Goal: Transaction & Acquisition: Book appointment/travel/reservation

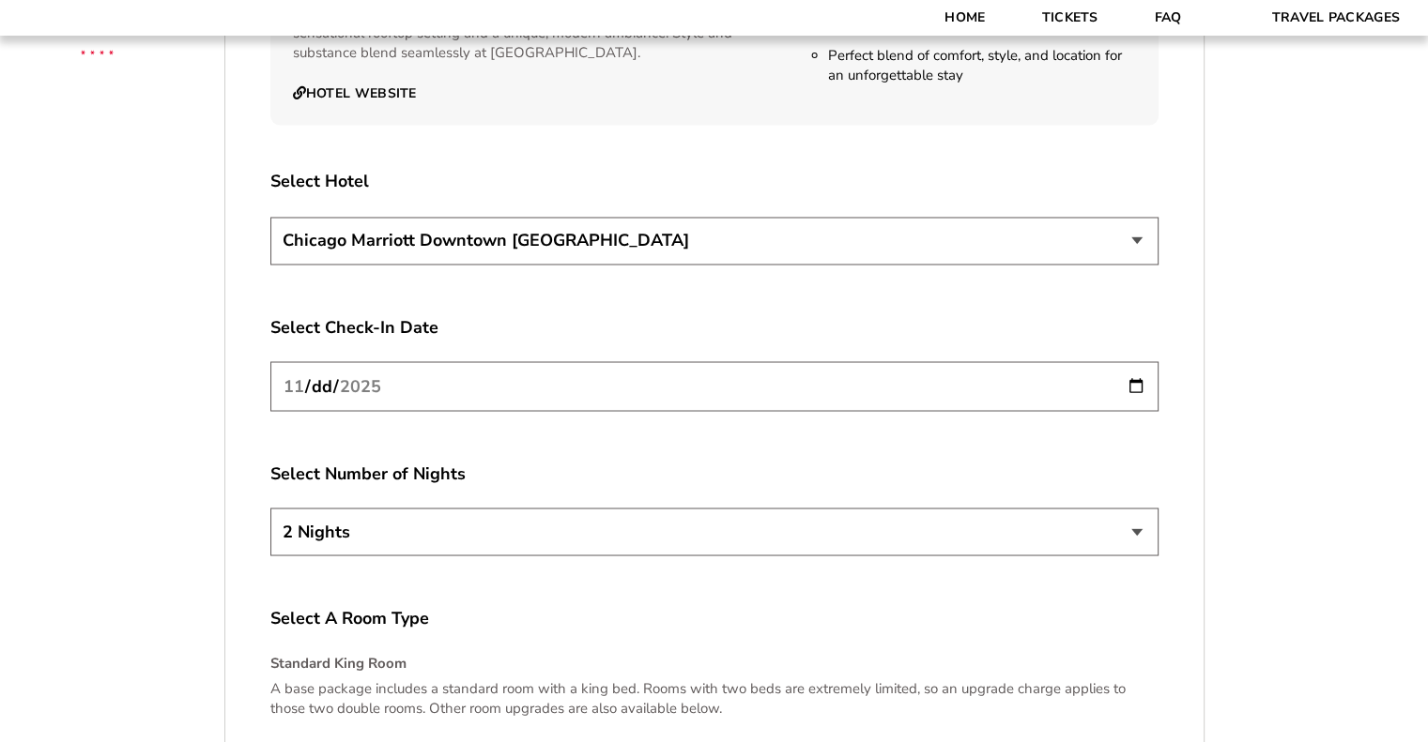
scroll to position [3191, 0]
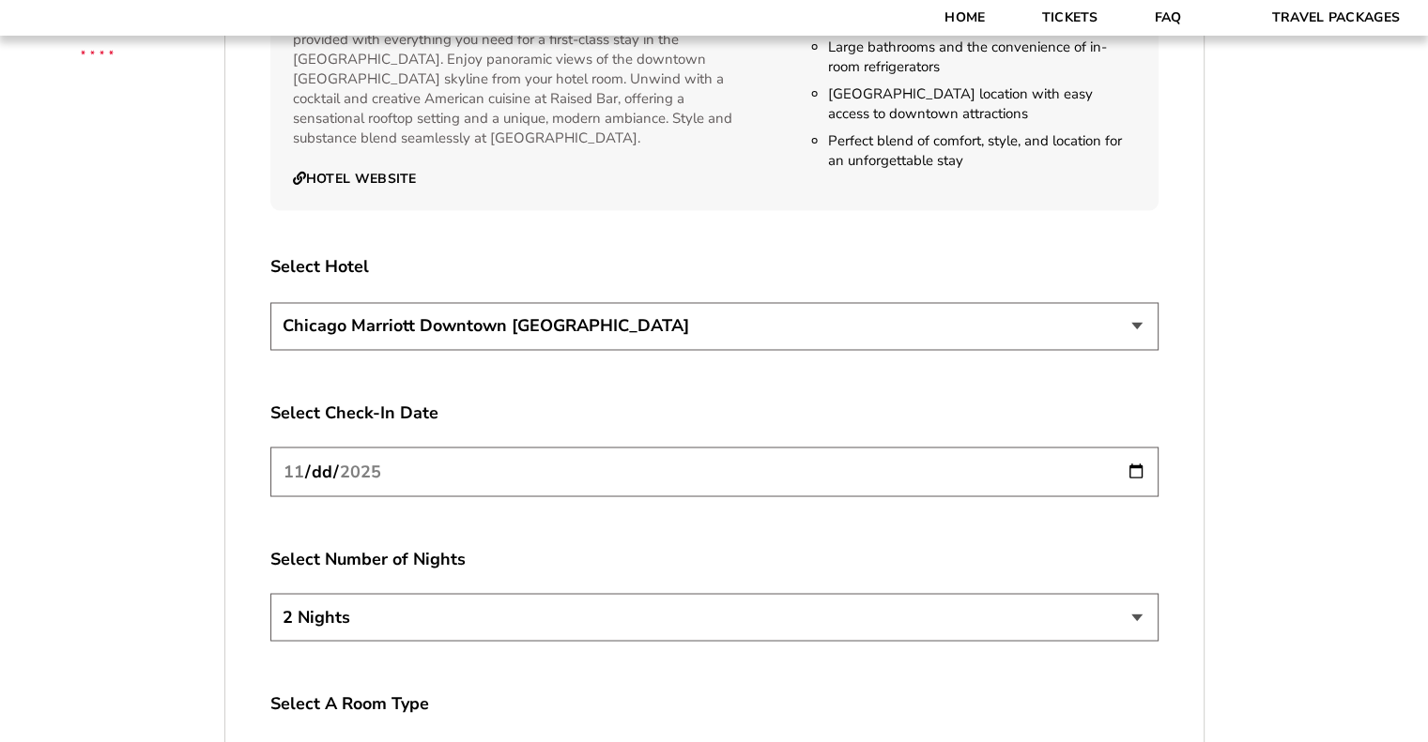
click at [575, 302] on select "[GEOGRAPHIC_DATA] [GEOGRAPHIC_DATA]" at bounding box center [714, 326] width 888 height 48
select select "21326"
click at [270, 302] on select "[GEOGRAPHIC_DATA] [GEOGRAPHIC_DATA]" at bounding box center [714, 326] width 888 height 48
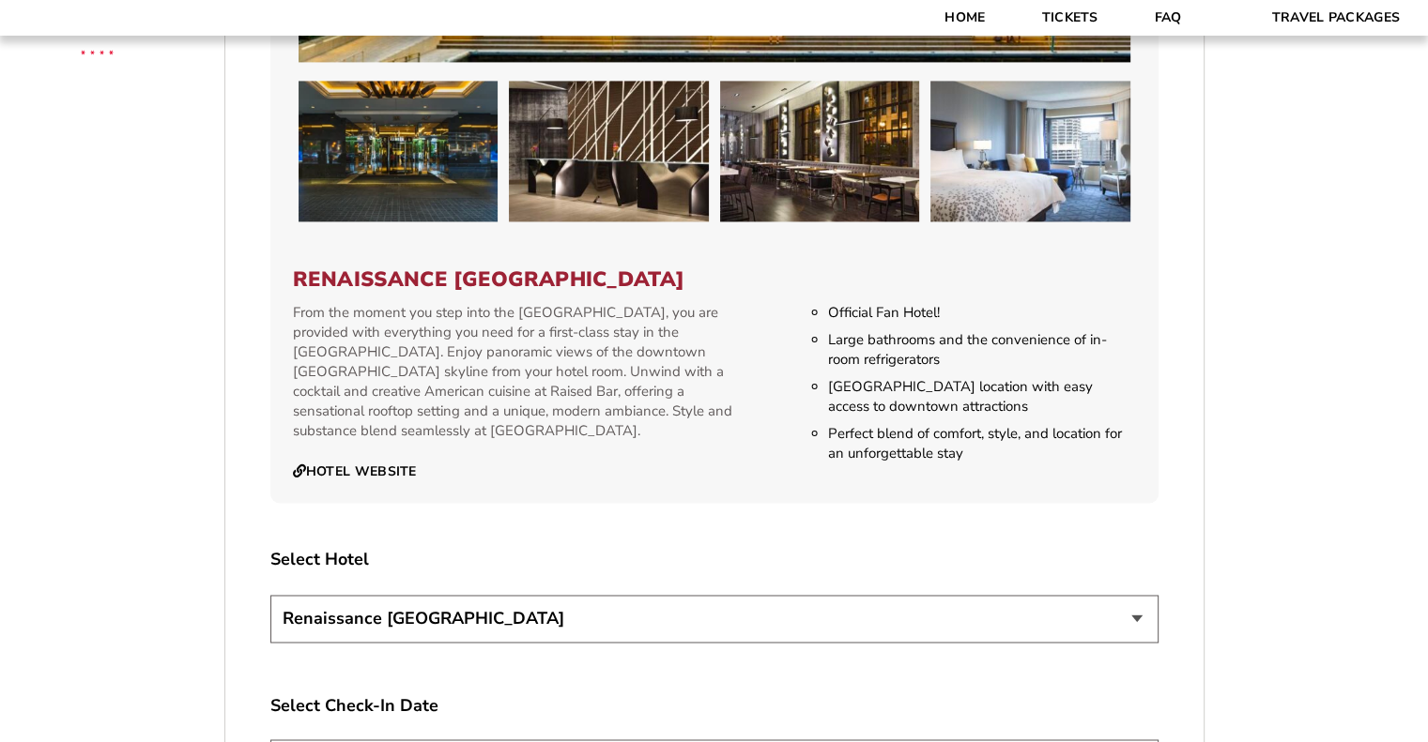
scroll to position [2628, 0]
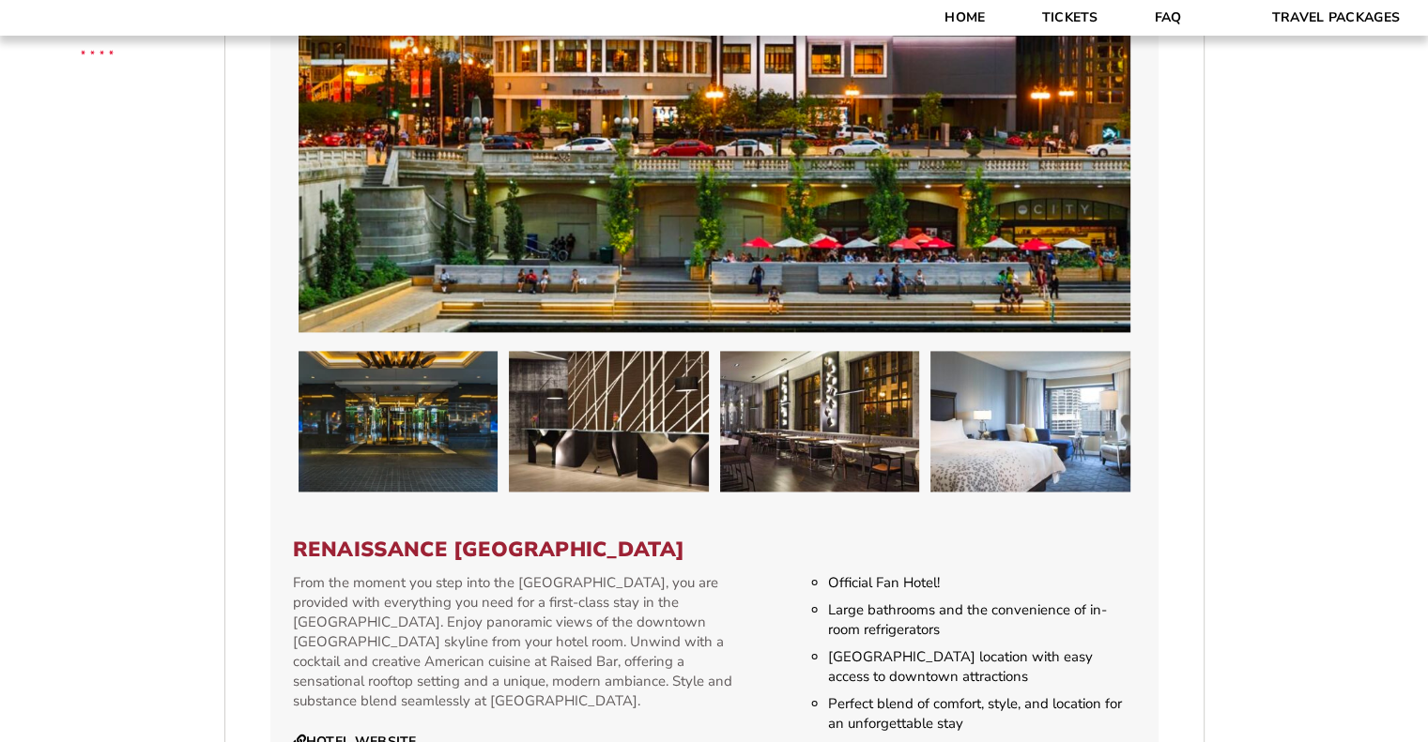
click at [1247, 335] on div "1. Team 2. Accommodations 3. Seats 4. Parking 5. Details 1. Team Select Your Te…" at bounding box center [714, 123] width 1070 height 4444
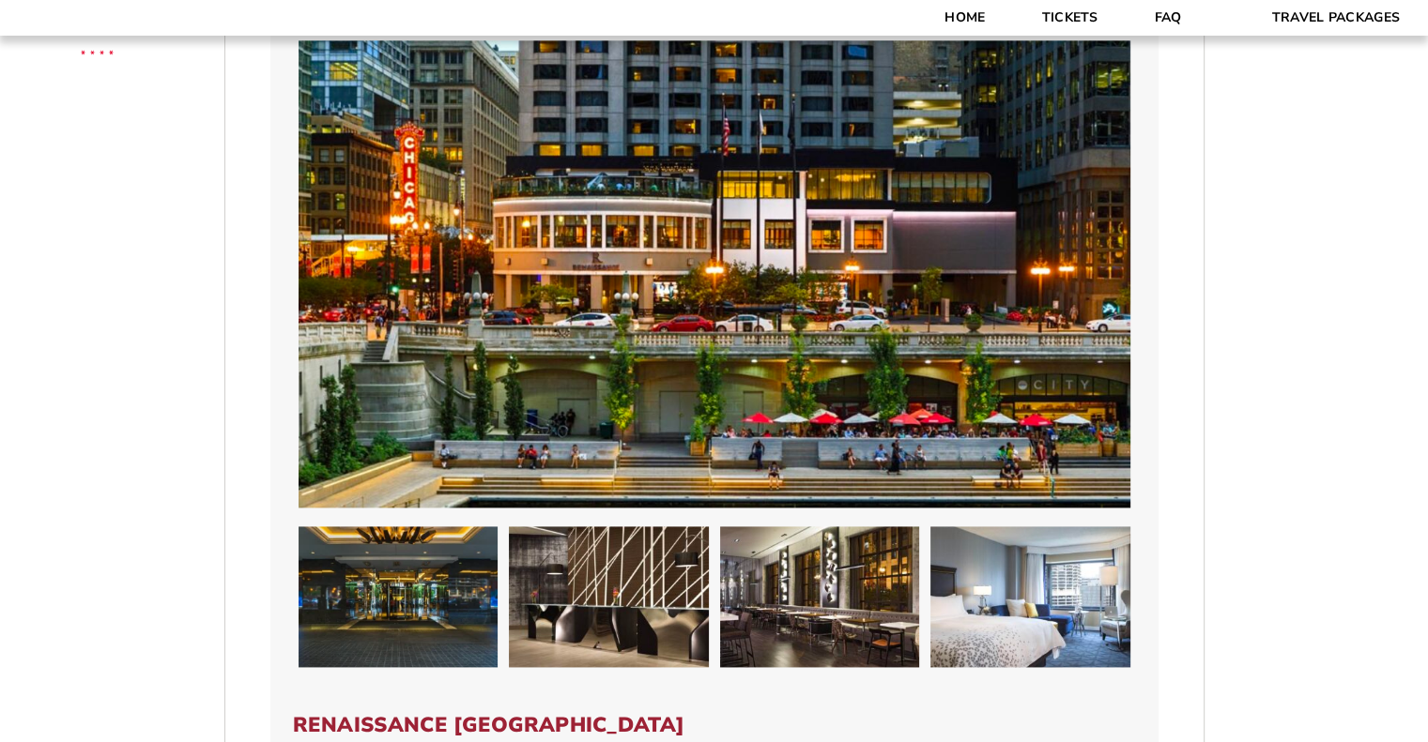
scroll to position [2347, 0]
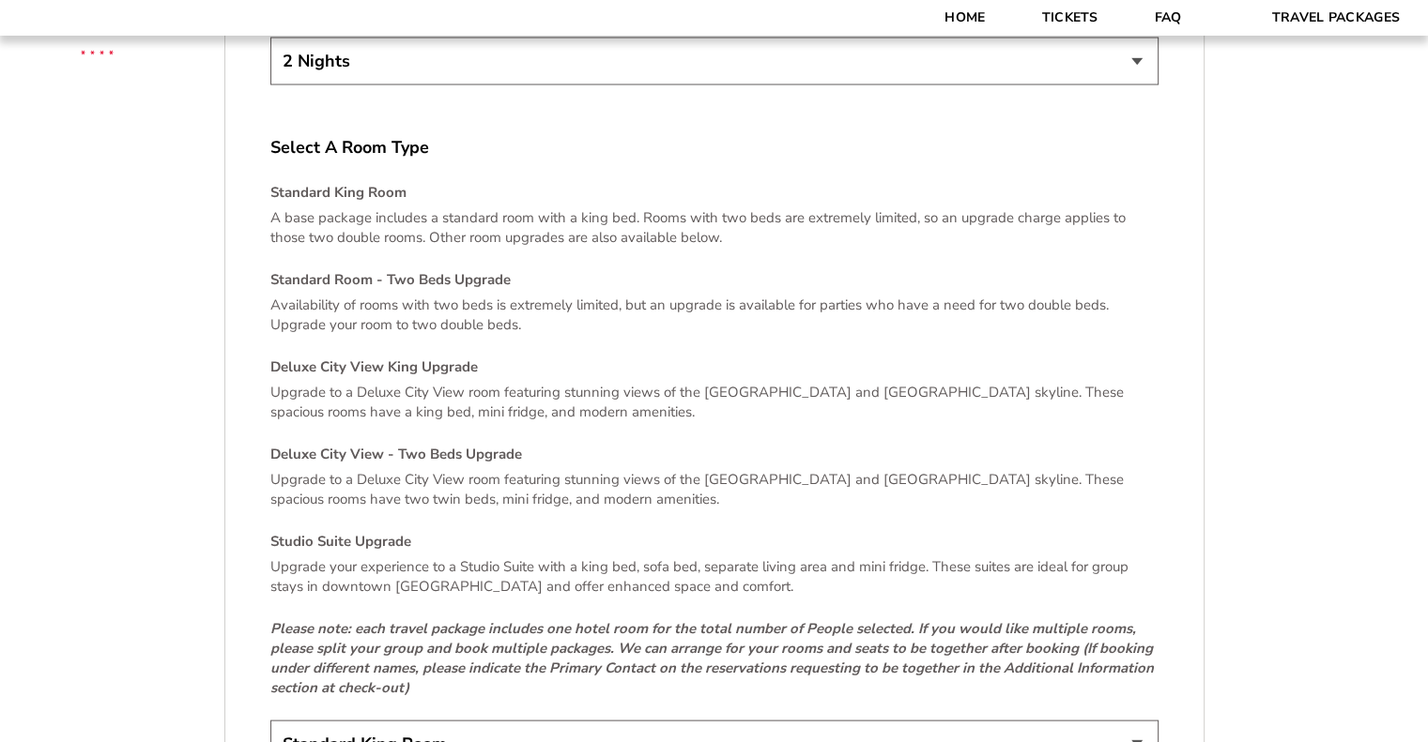
scroll to position [3755, 0]
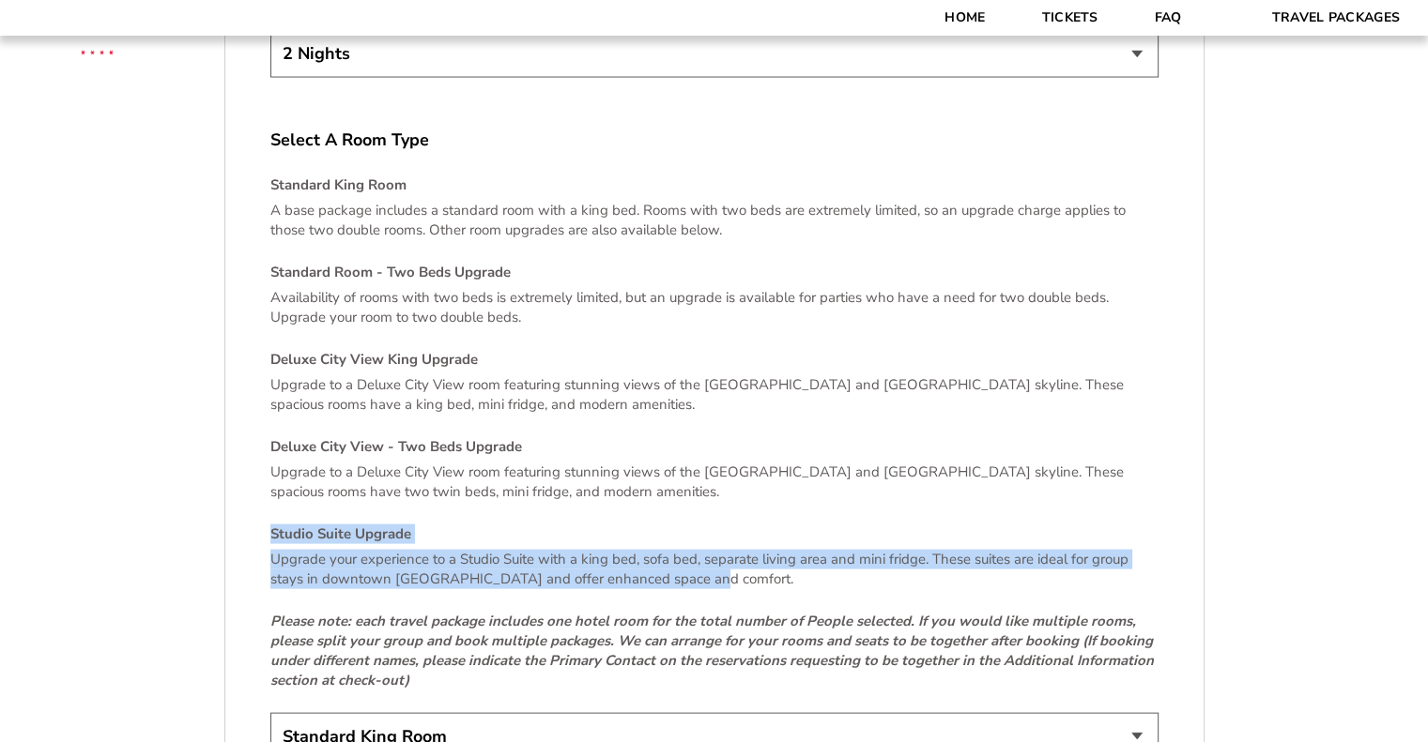
drag, startPoint x: 713, startPoint y: 561, endPoint x: 271, endPoint y: 512, distance: 444.9
click at [271, 512] on div "Standard King Room A base package includes a standard room with a king bed. Roo…" at bounding box center [714, 433] width 888 height 515
copy div "Studio Suite Upgrade Upgrade your experience to a Studio Suite with a king bed,…"
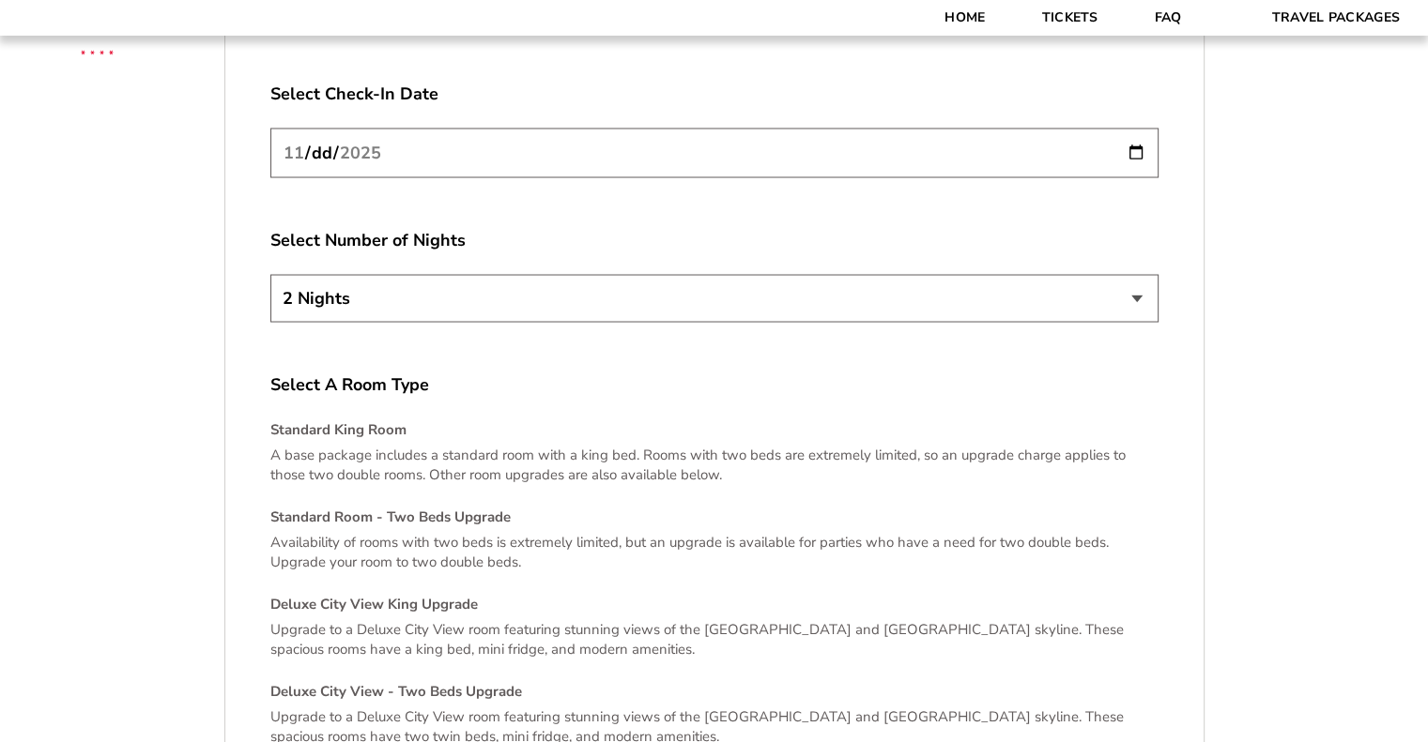
scroll to position [3379, 0]
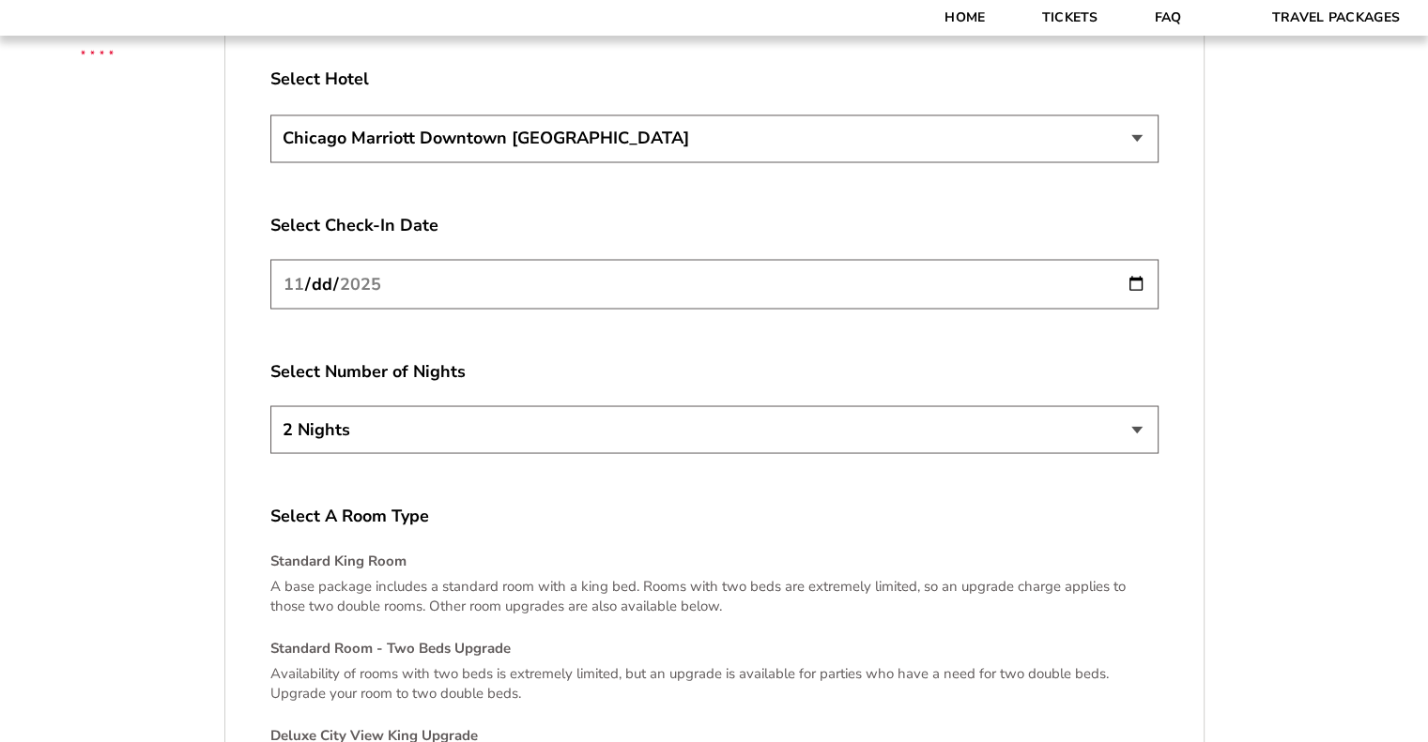
click at [526, 115] on select "[GEOGRAPHIC_DATA] [GEOGRAPHIC_DATA]" at bounding box center [714, 139] width 888 height 48
select select "21326"
click at [270, 115] on select "[GEOGRAPHIC_DATA] [GEOGRAPHIC_DATA]" at bounding box center [714, 139] width 888 height 48
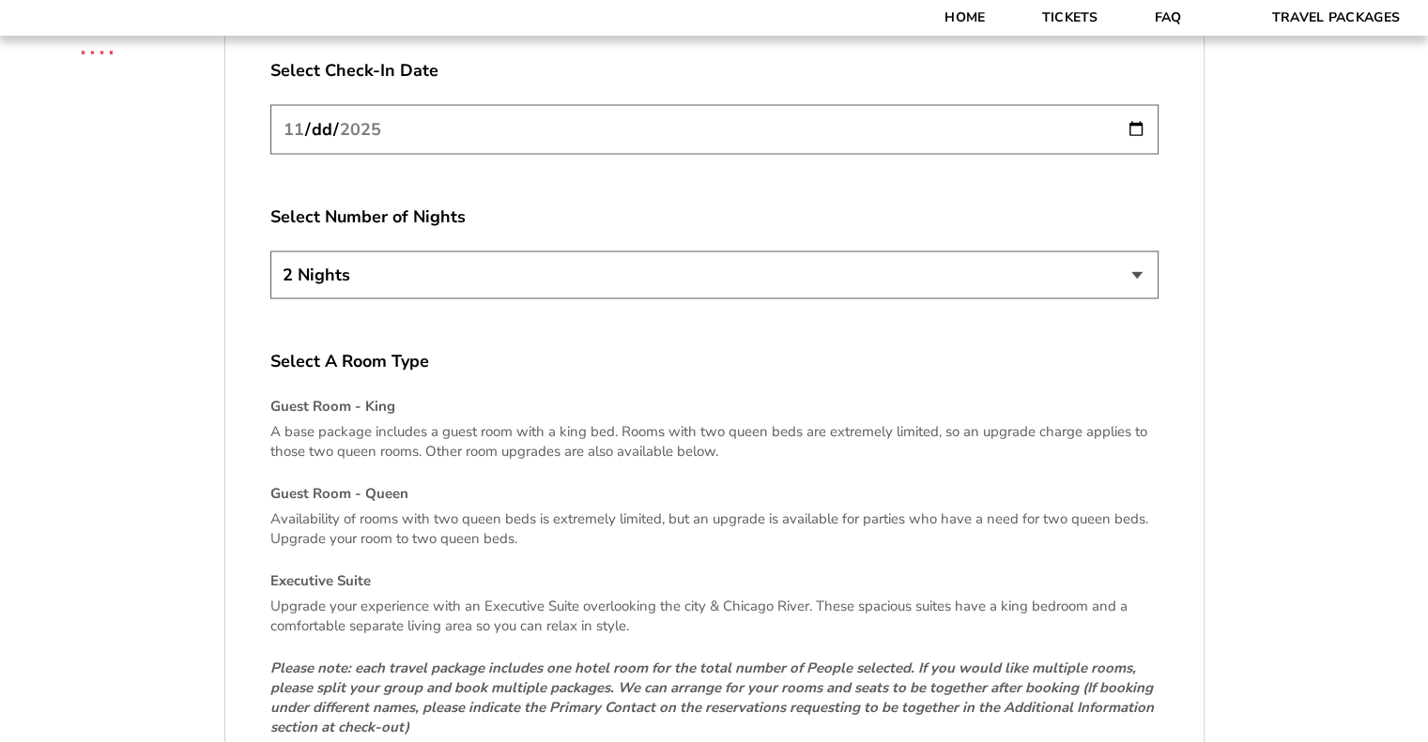
scroll to position [3661, 0]
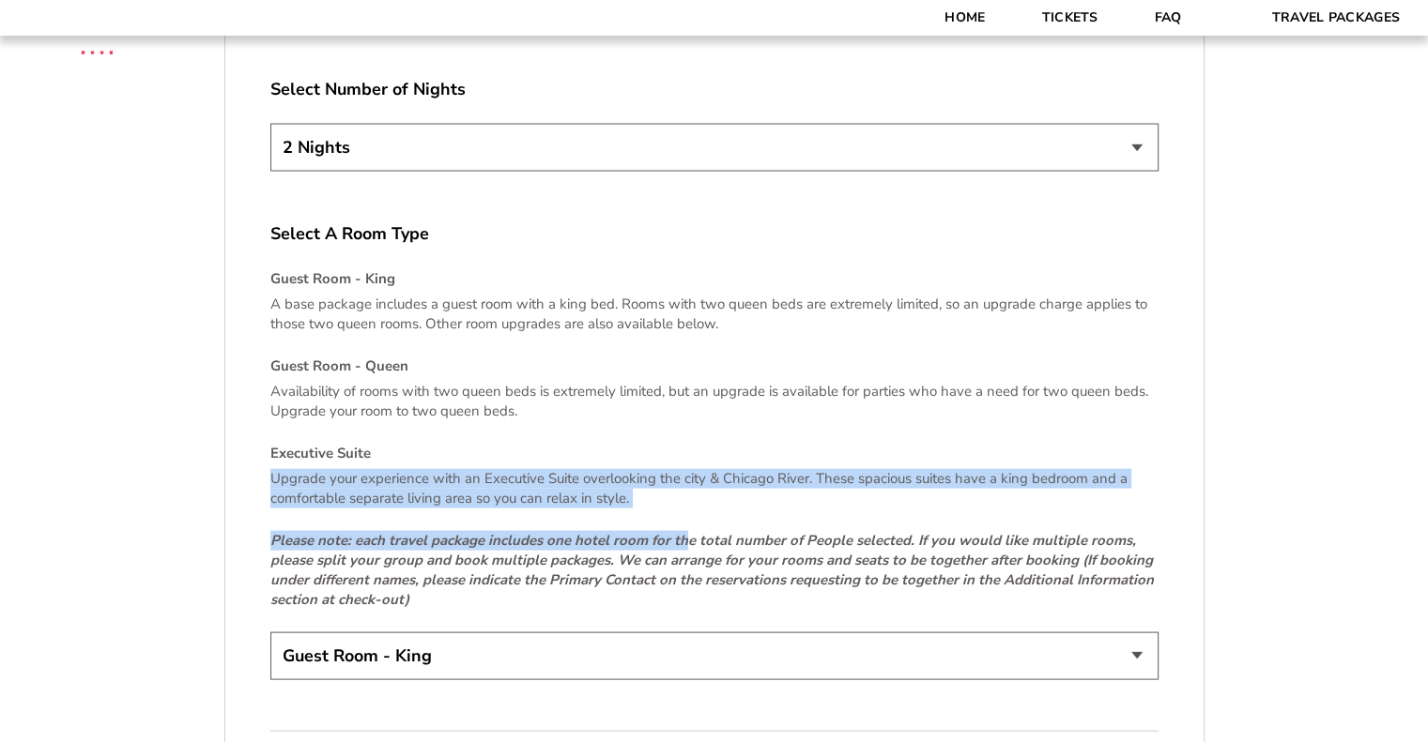
drag, startPoint x: 424, startPoint y: 464, endPoint x: 227, endPoint y: 452, distance: 197.4
click at [413, 476] on p "Upgrade your experience with an Executive Suite overlooking the city & Chicago …" at bounding box center [714, 488] width 888 height 39
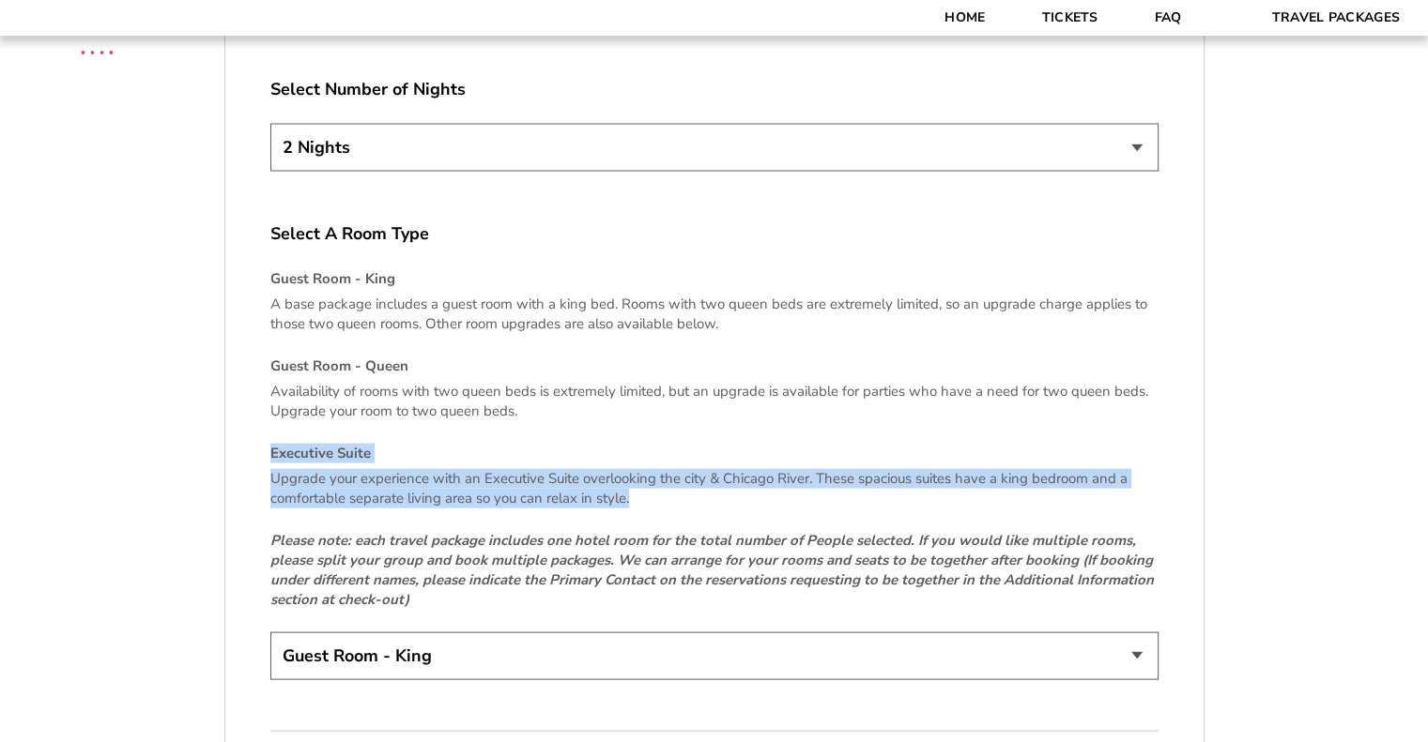
drag, startPoint x: 642, startPoint y: 468, endPoint x: 323, endPoint y: 460, distance: 319.3
copy div "Executive Suite Upgrade your experience with an Executive Suite overlooking the…"
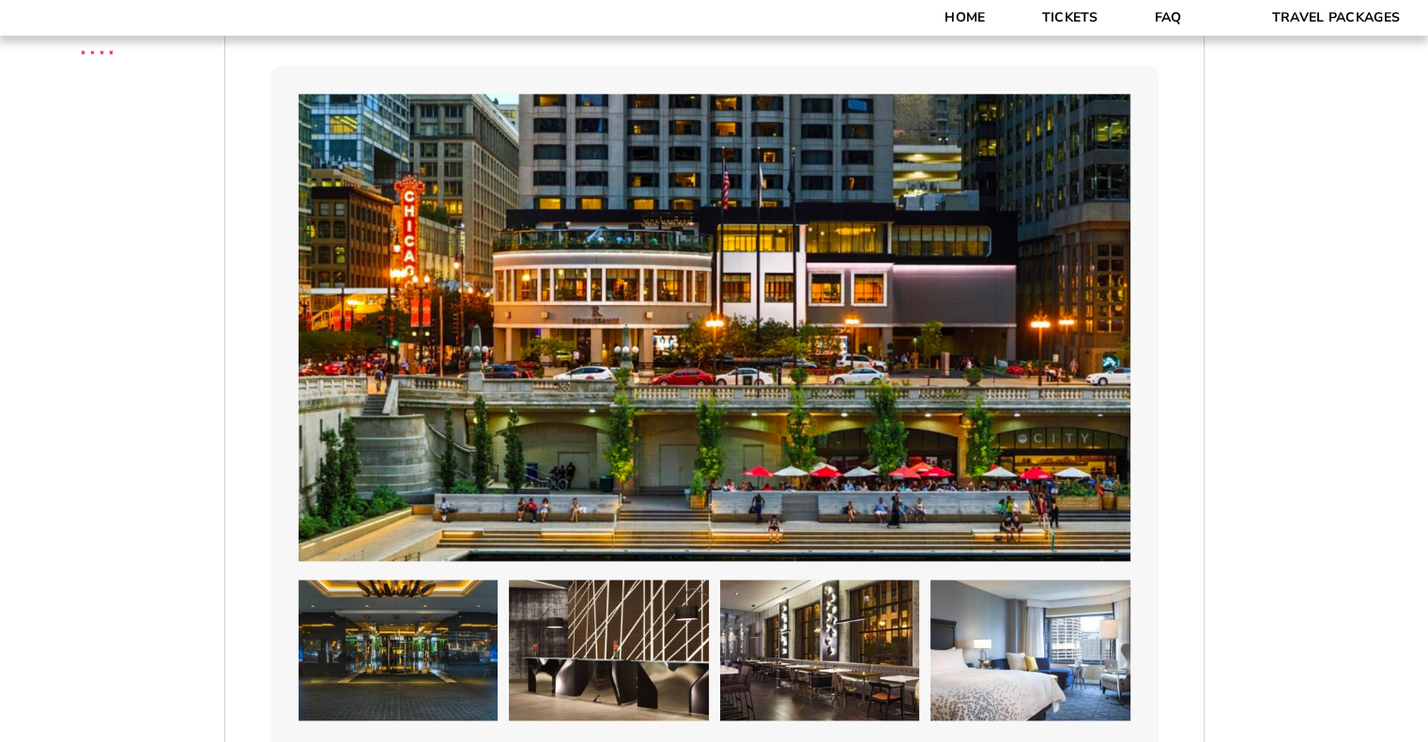
scroll to position [2065, 0]
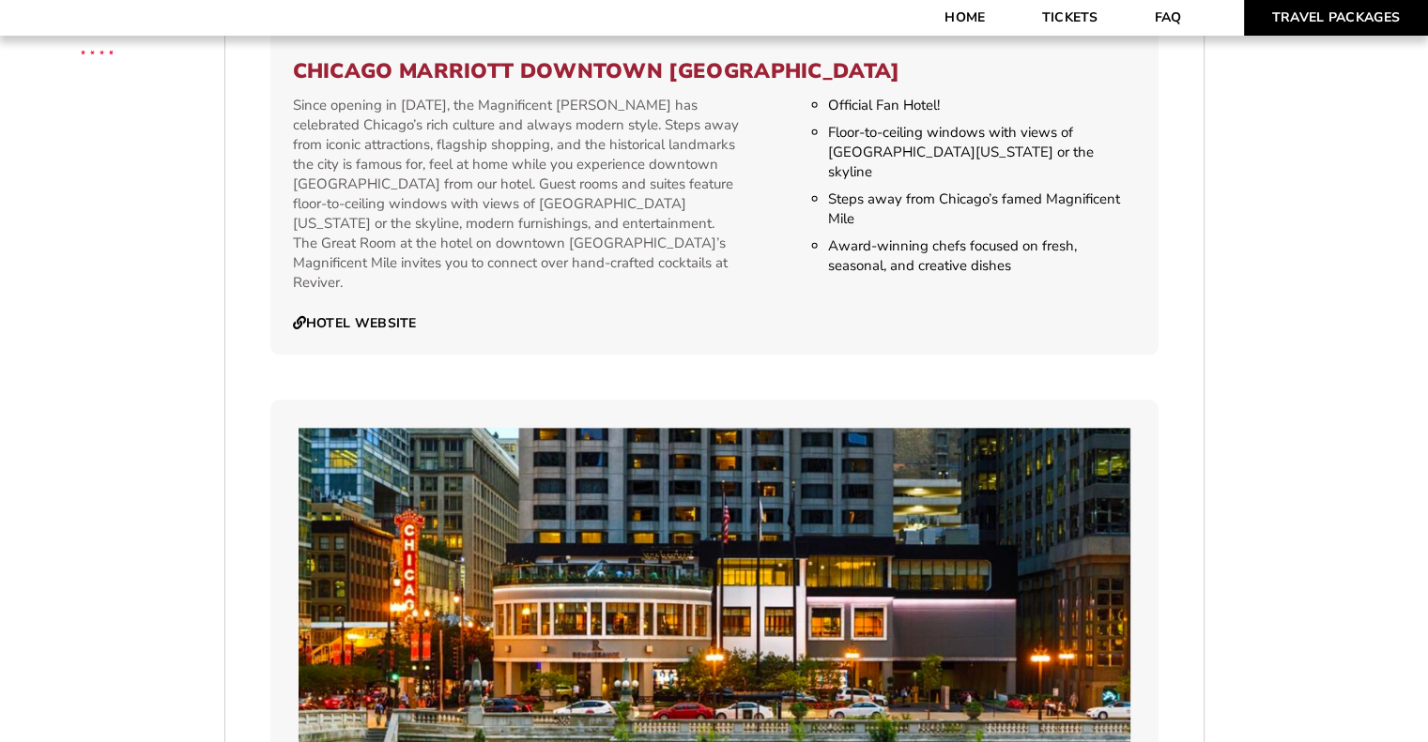
drag, startPoint x: 1359, startPoint y: 20, endPoint x: 1369, endPoint y: 23, distance: 10.7
click at [1359, 20] on link "Travel Packages" at bounding box center [1336, 18] width 185 height 36
